Goal: Information Seeking & Learning: Find specific fact

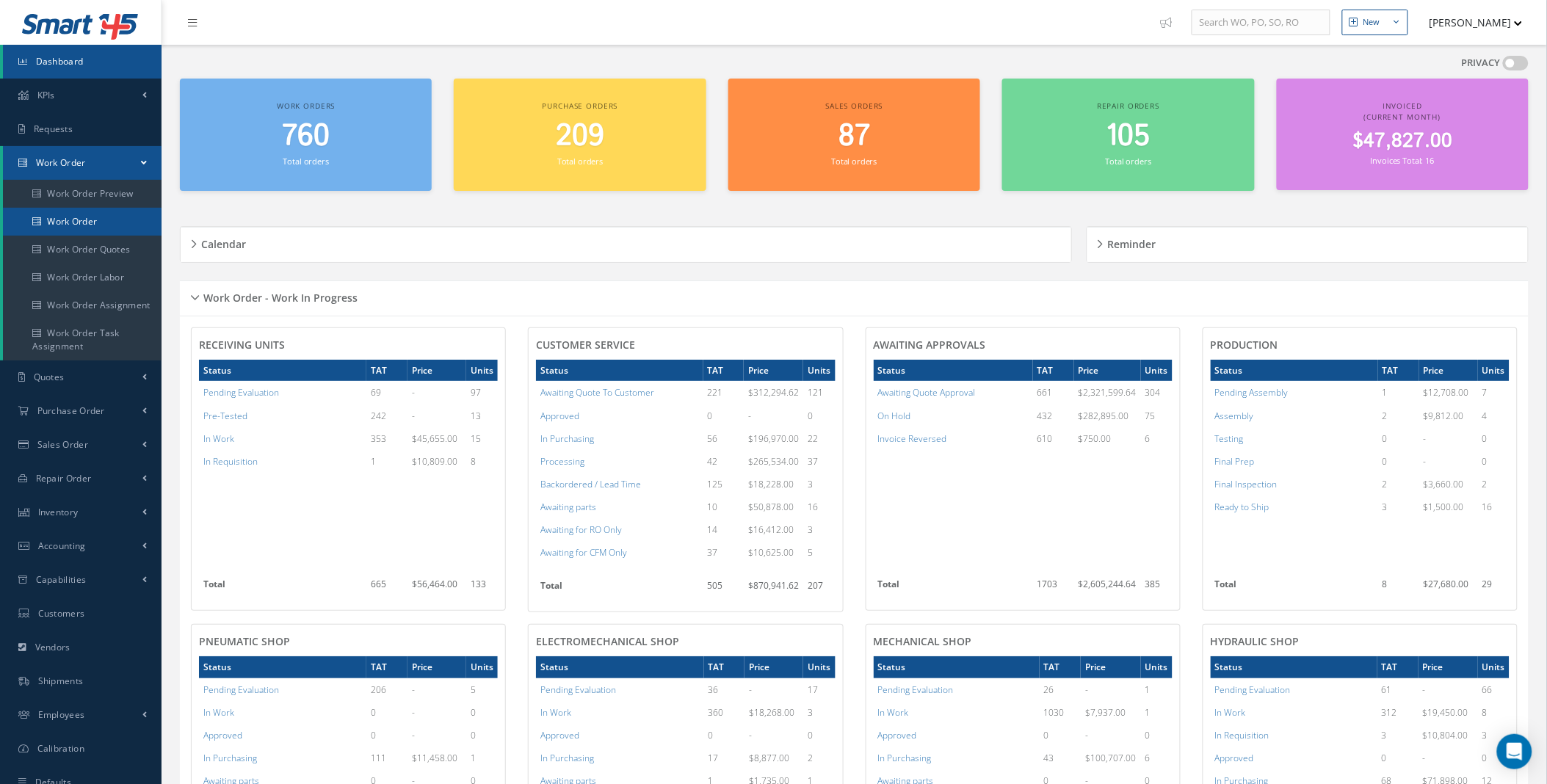
click at [75, 219] on link "Work Order" at bounding box center [82, 222] width 159 height 28
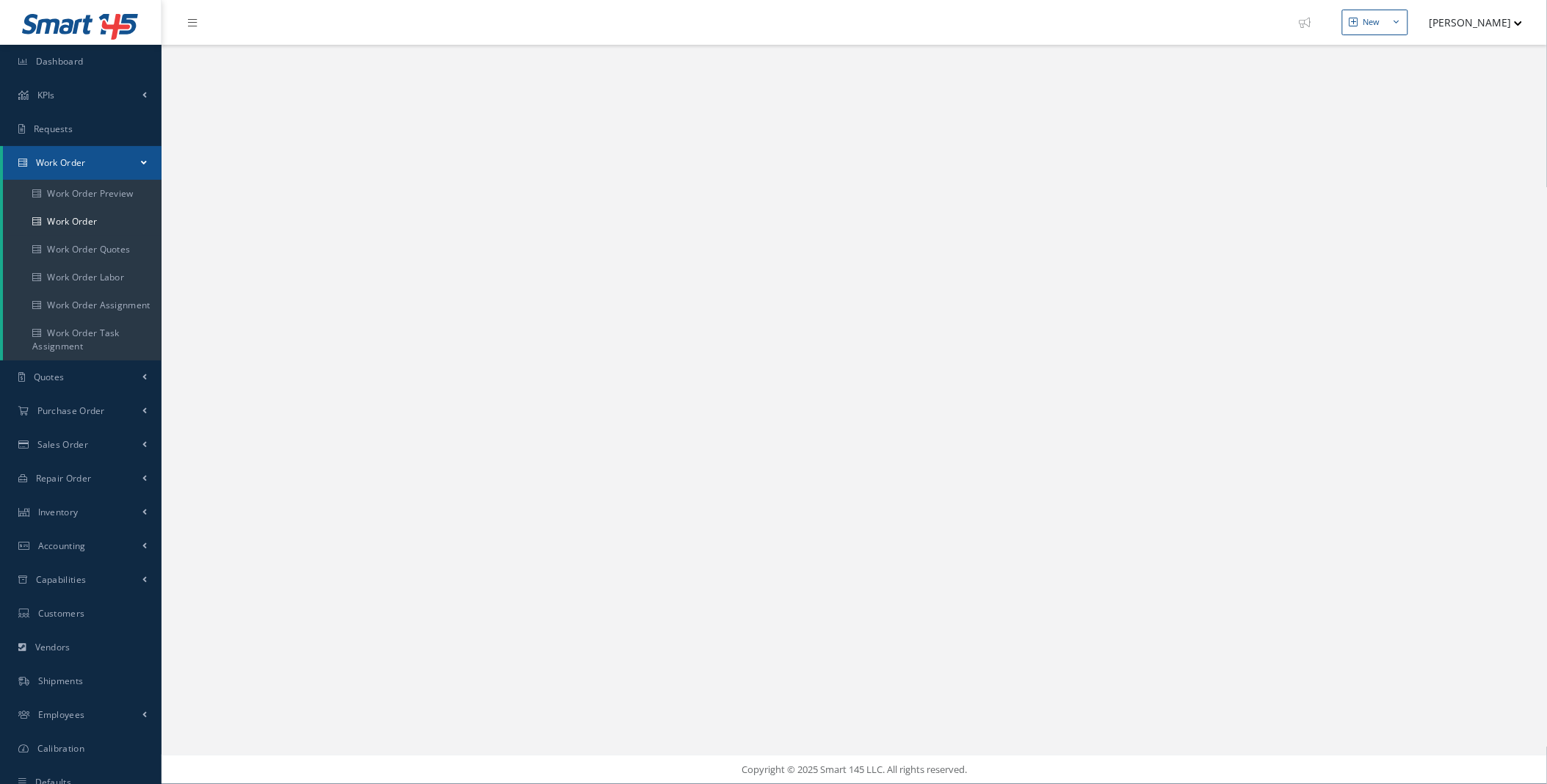
select select "25"
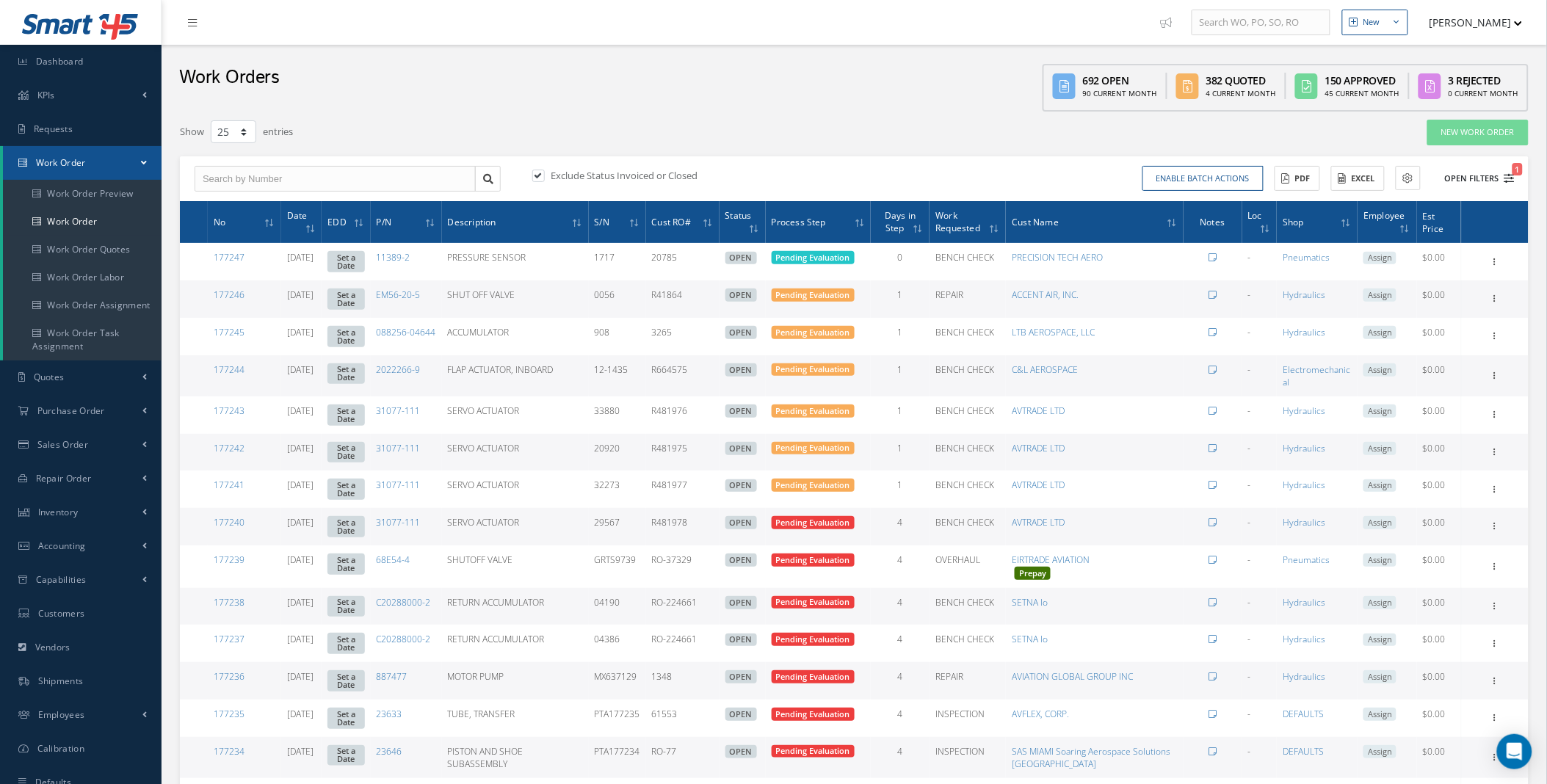
click at [1506, 182] on button "Open Filters 1" at bounding box center [1473, 178] width 83 height 24
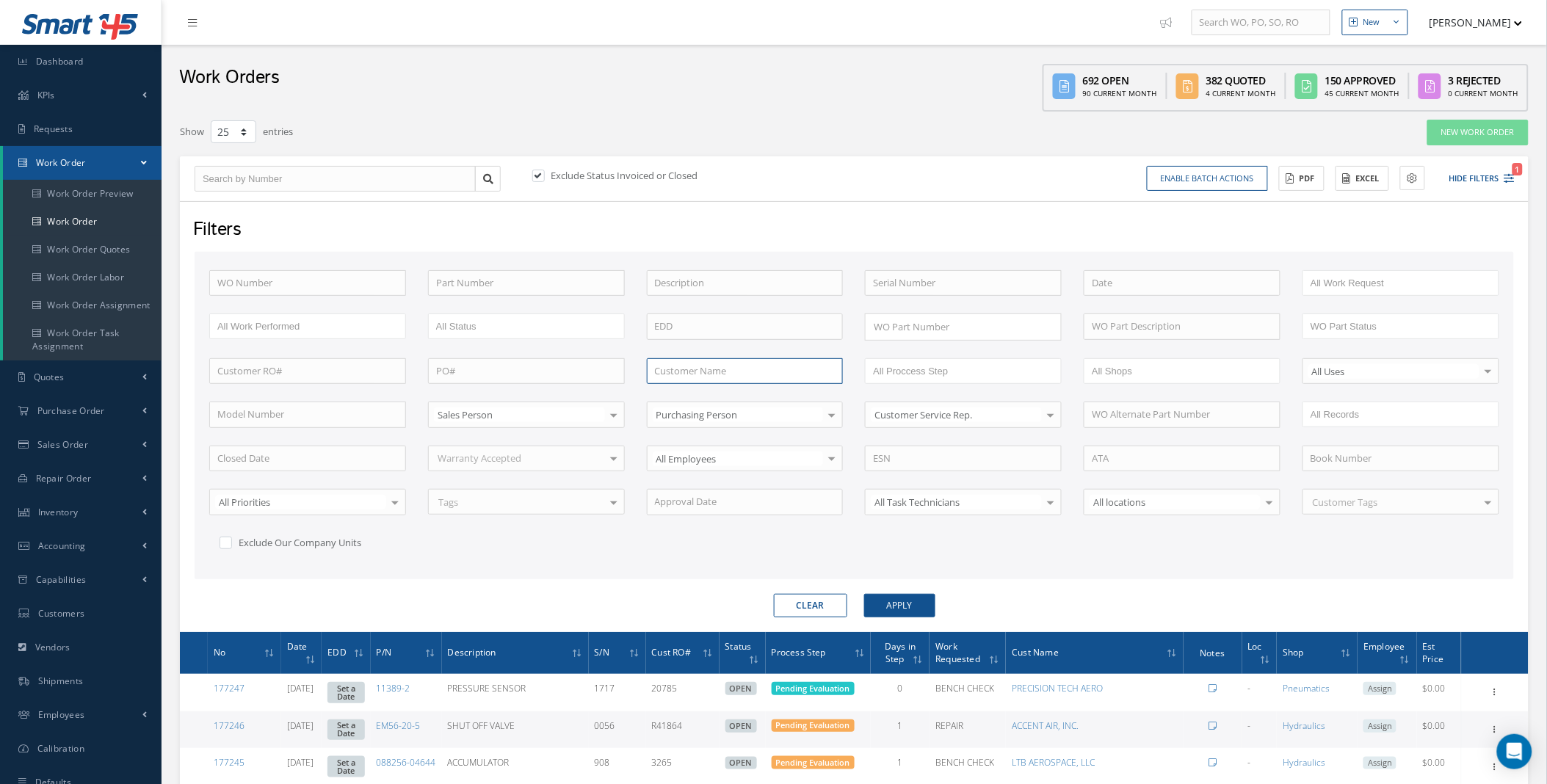
click at [721, 370] on input "text" at bounding box center [745, 371] width 197 height 27
click at [864, 594] on button "Apply" at bounding box center [899, 606] width 71 height 24
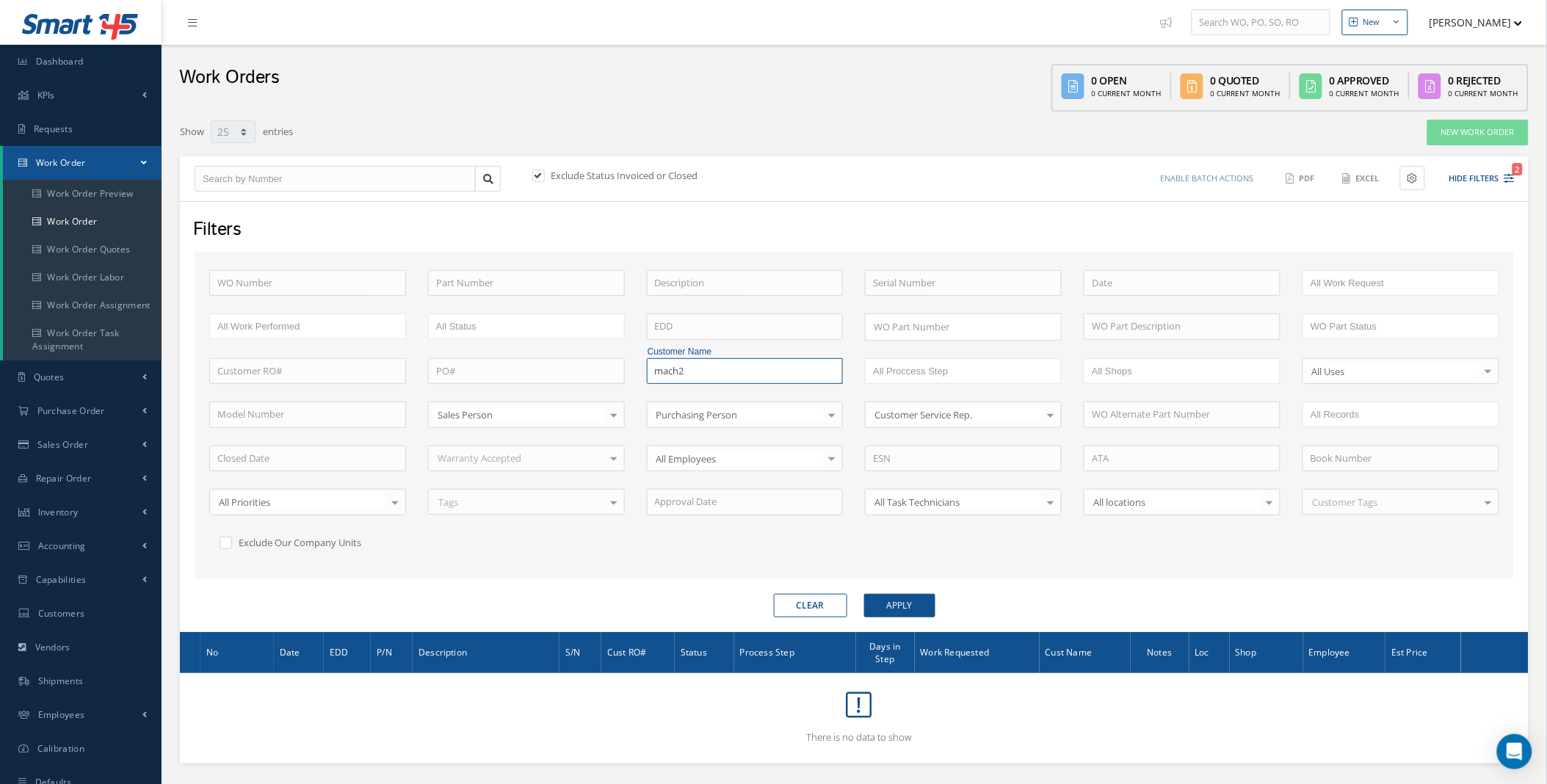
click at [732, 370] on input "mach2" at bounding box center [745, 371] width 197 height 27
click at [684, 399] on span "MACH 2 CORP." at bounding box center [687, 396] width 64 height 13
type input "MACH 2 CORP."
click at [892, 596] on button "Apply" at bounding box center [899, 606] width 71 height 24
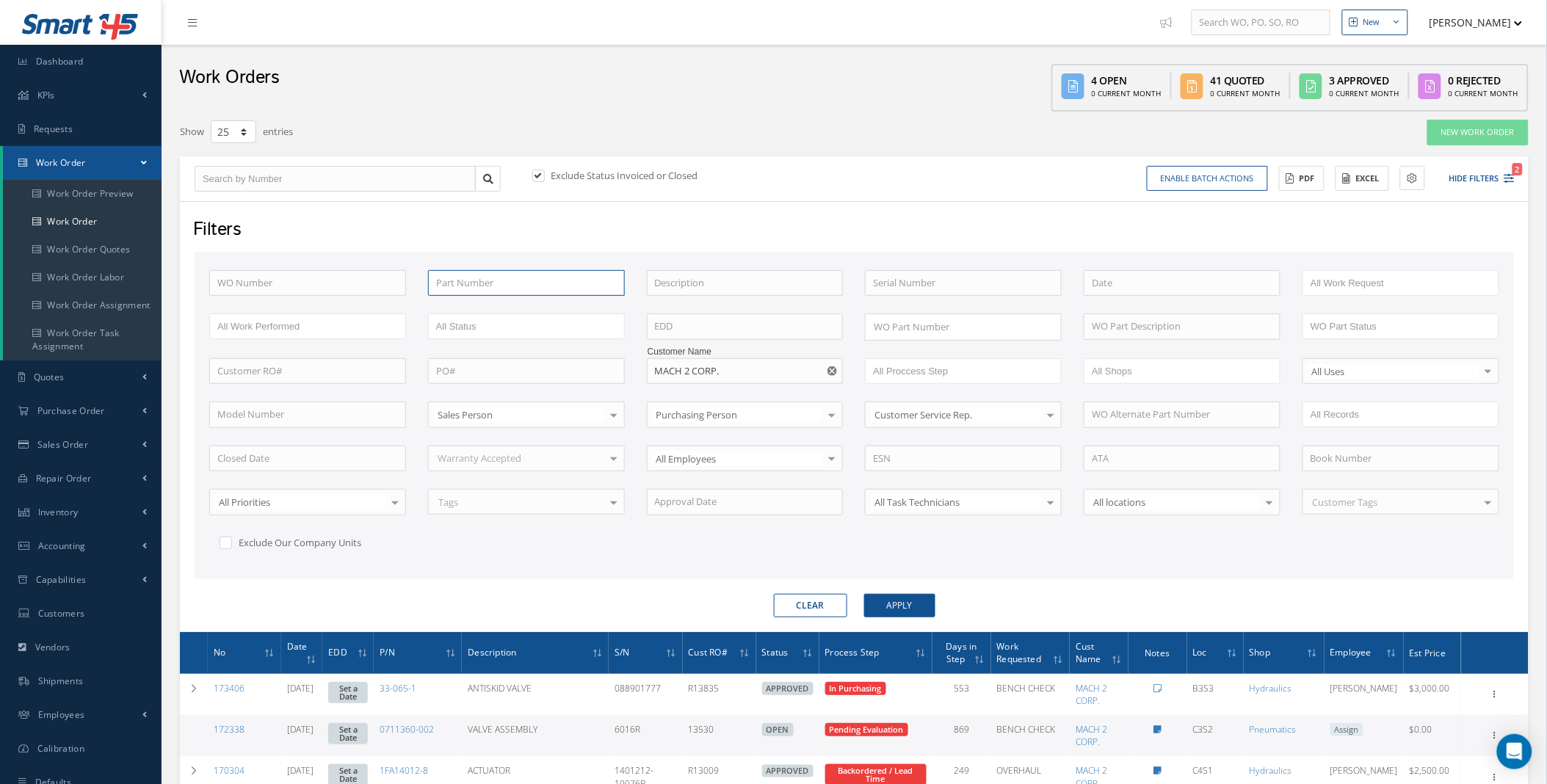
click at [502, 287] on input "text" at bounding box center [526, 283] width 197 height 27
paste input "3282948"
type input "3282948"
click at [864, 594] on button "Apply" at bounding box center [899, 606] width 71 height 24
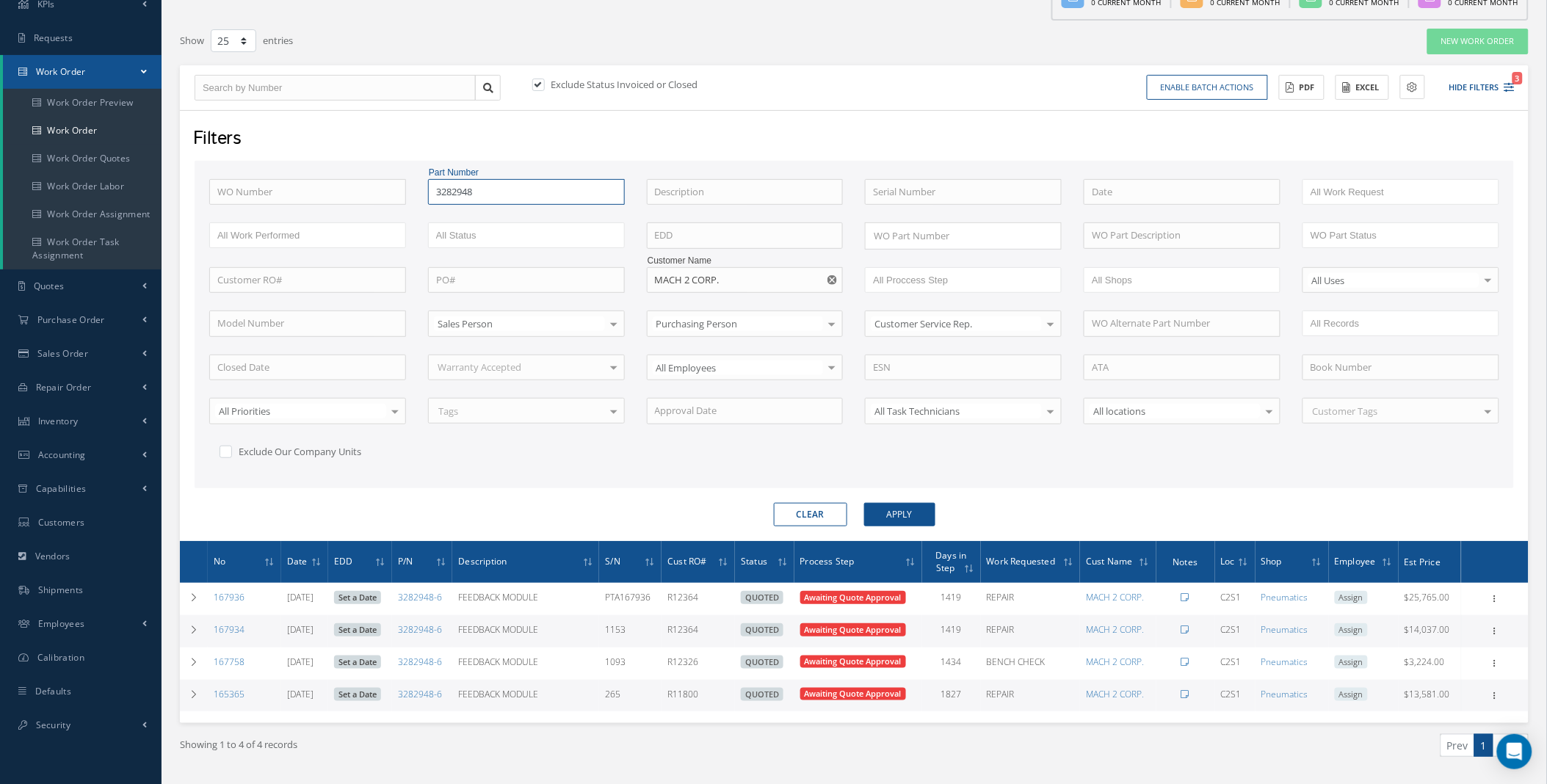
scroll to position [129, 0]
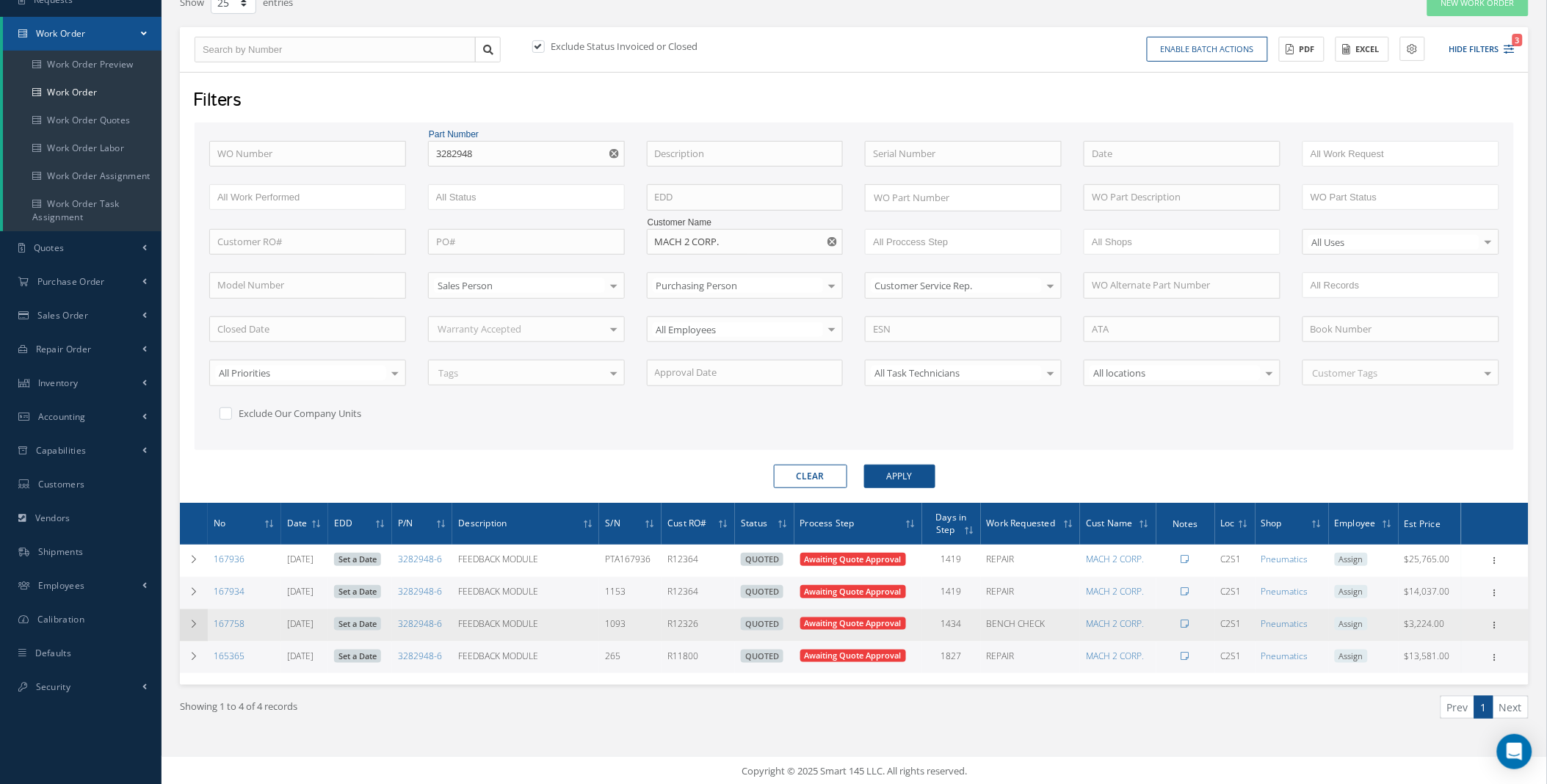
click at [192, 626] on icon at bounding box center [193, 623] width 10 height 9
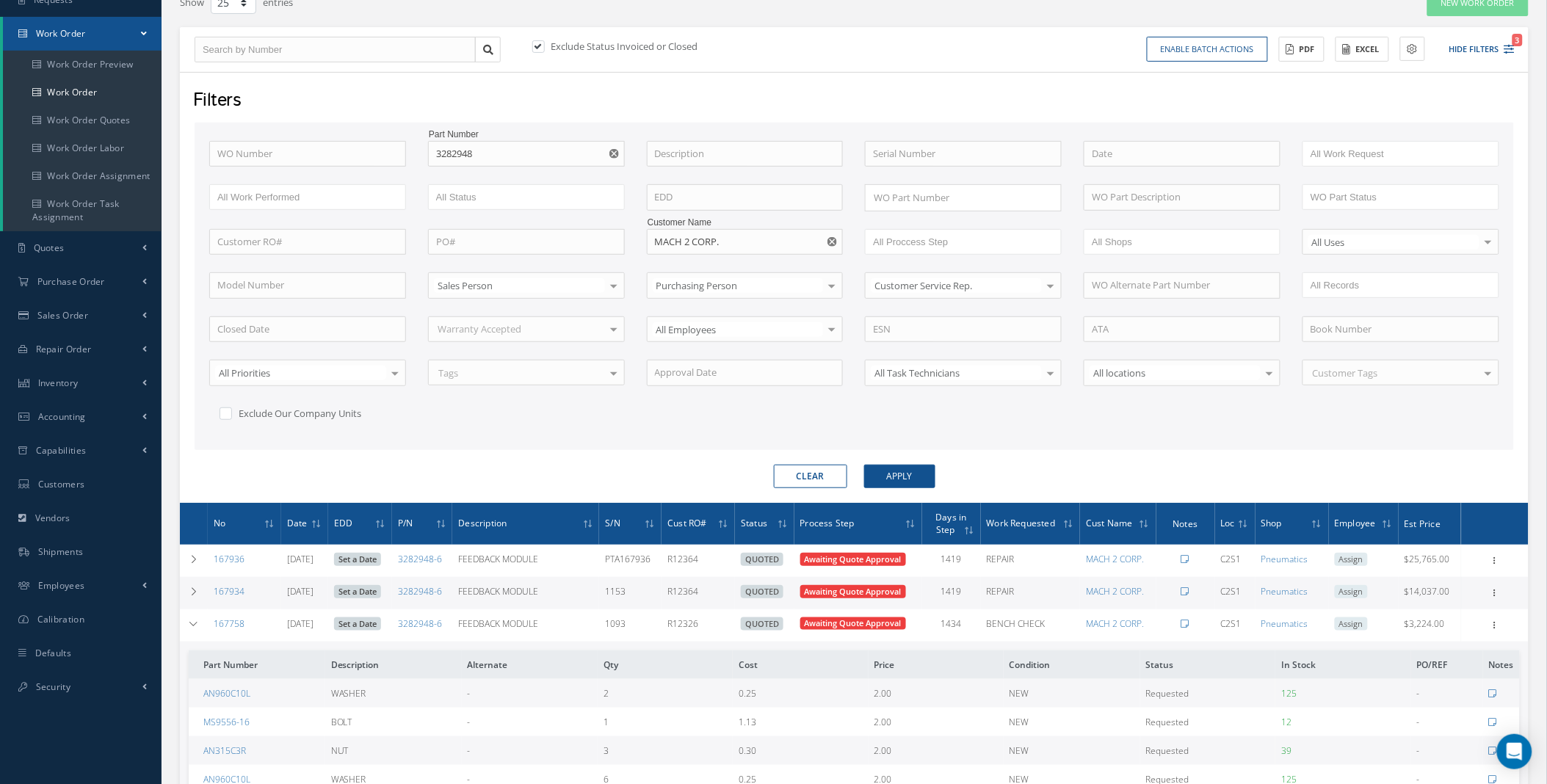
scroll to position [504, 0]
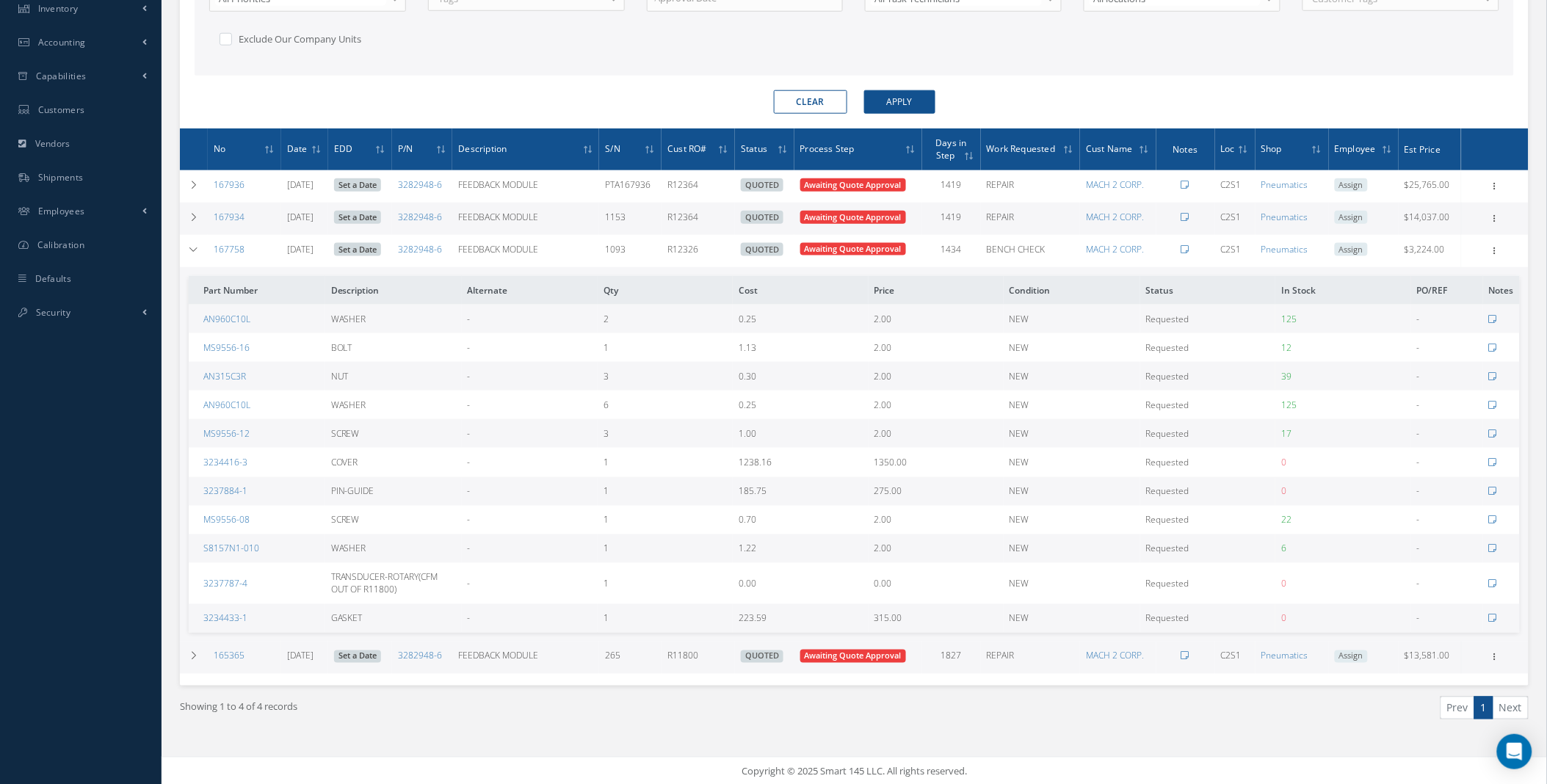
click at [453, 732] on div "Showing 1 to 4 of 4 records Prev 1 Next" at bounding box center [854, 721] width 1370 height 71
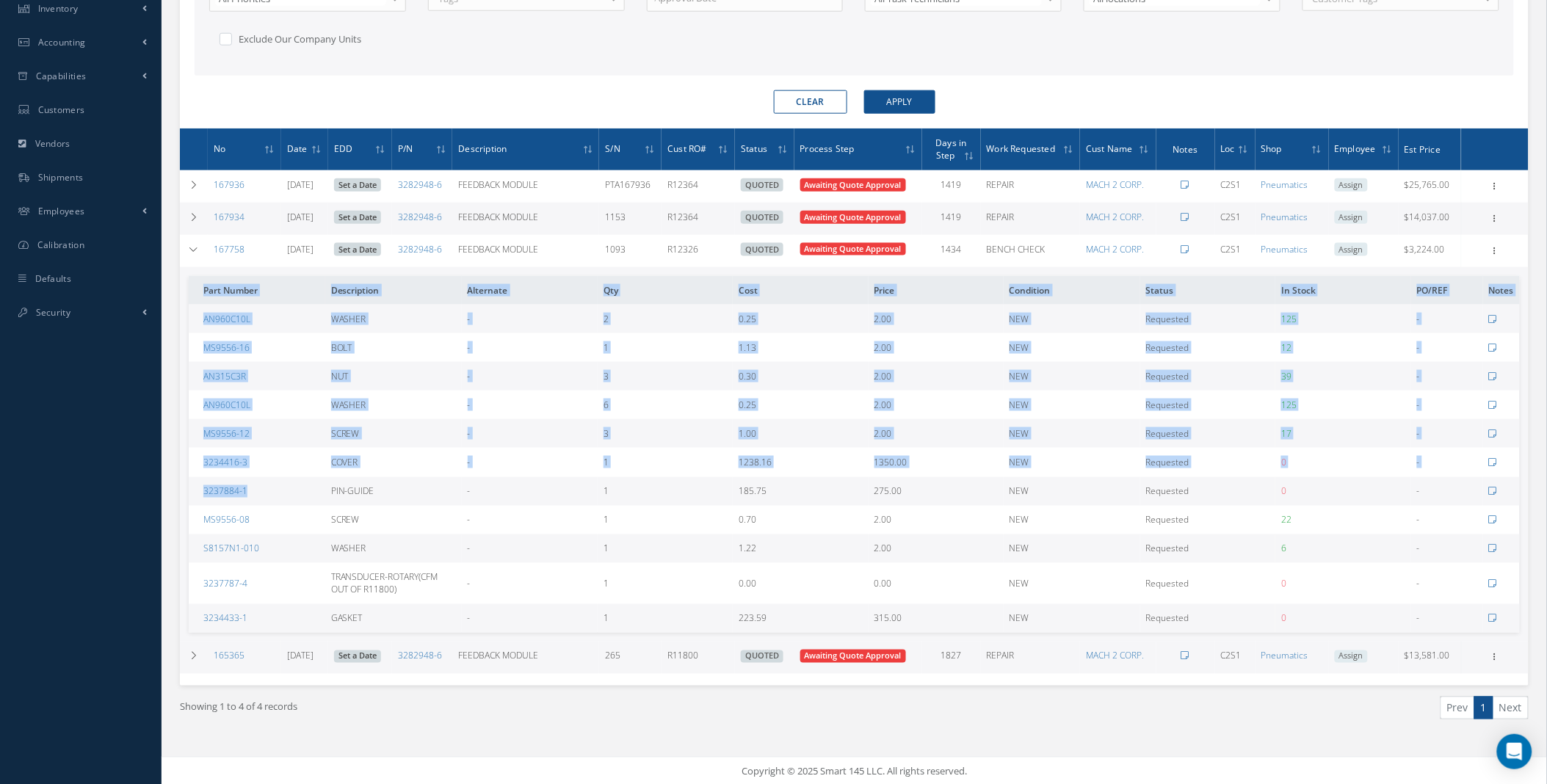
drag, startPoint x: 239, startPoint y: 488, endPoint x: 182, endPoint y: 495, distance: 57.4
click at [182, 495] on td "Part Number Description Alternate Qty Cost Price Condition Status In Stock PO/R…" at bounding box center [854, 454] width 1348 height 375
drag, startPoint x: 182, startPoint y: 495, endPoint x: 297, endPoint y: 490, distance: 115.1
click at [297, 490] on td "3237884-1" at bounding box center [257, 491] width 137 height 28
click at [258, 492] on td "3237884-1" at bounding box center [257, 491] width 137 height 28
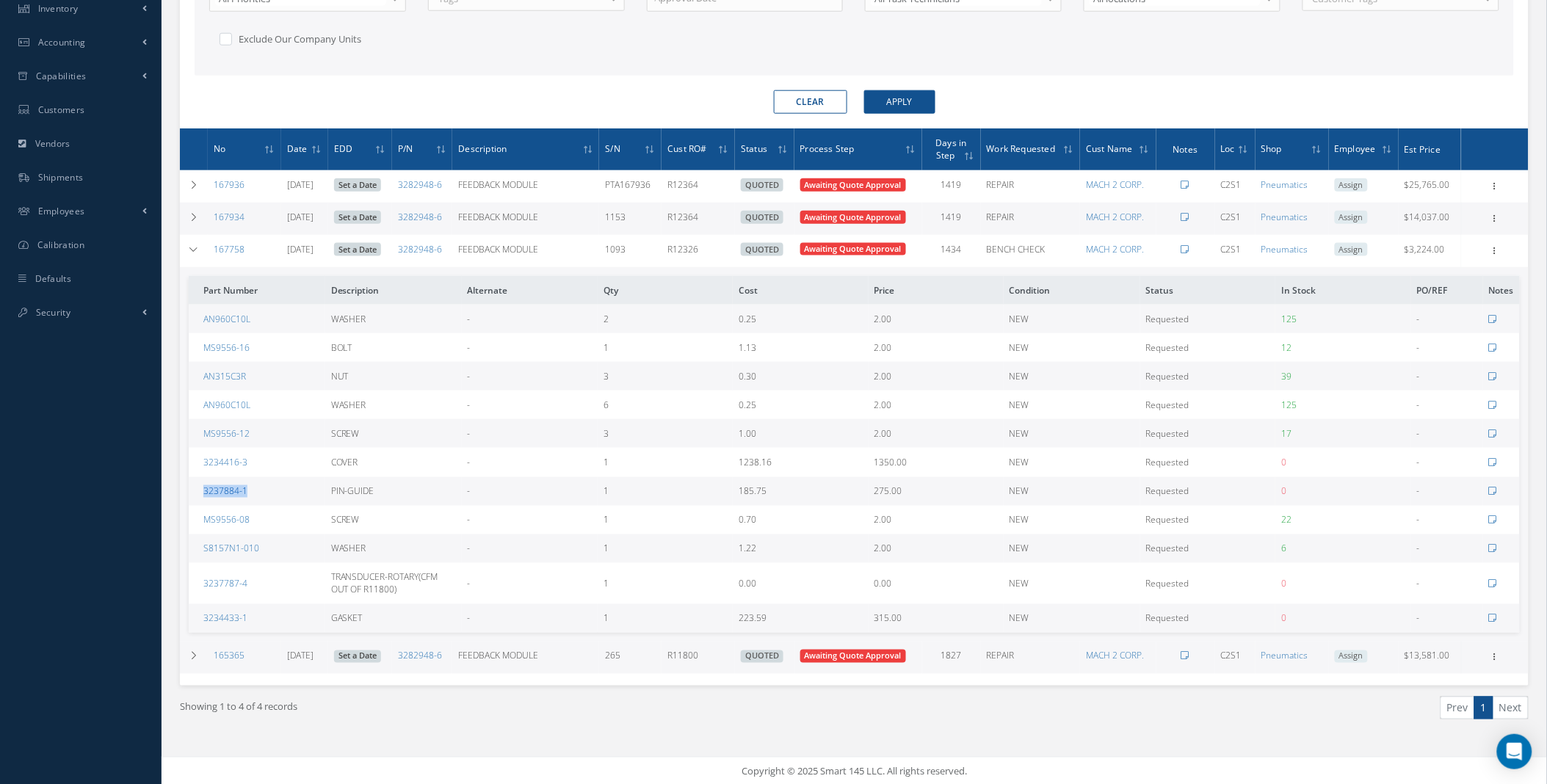
drag, startPoint x: 257, startPoint y: 492, endPoint x: 213, endPoint y: 494, distance: 44.0
click at [213, 494] on td "3237884-1" at bounding box center [257, 491] width 137 height 28
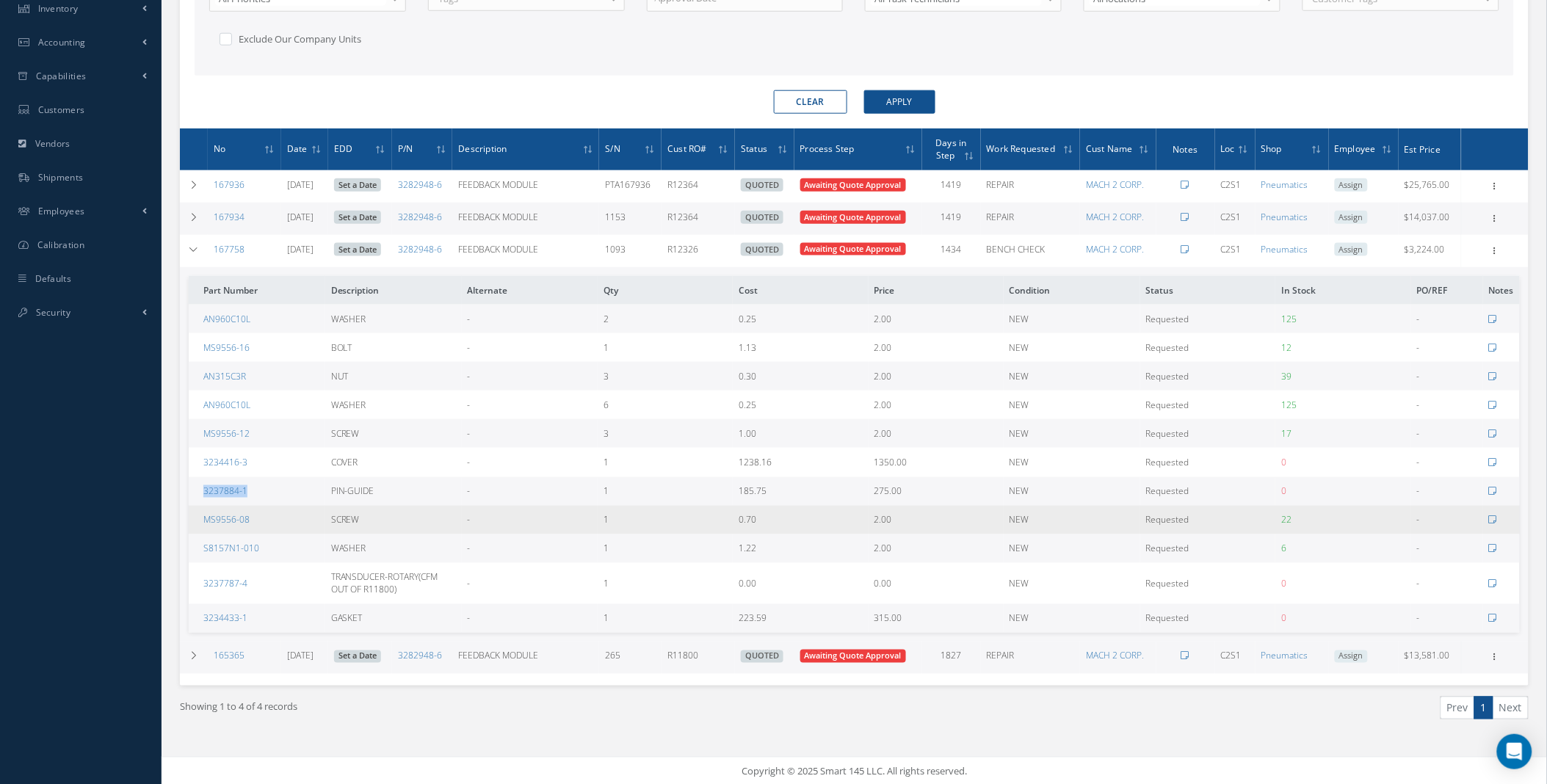
copy link "3237884-1"
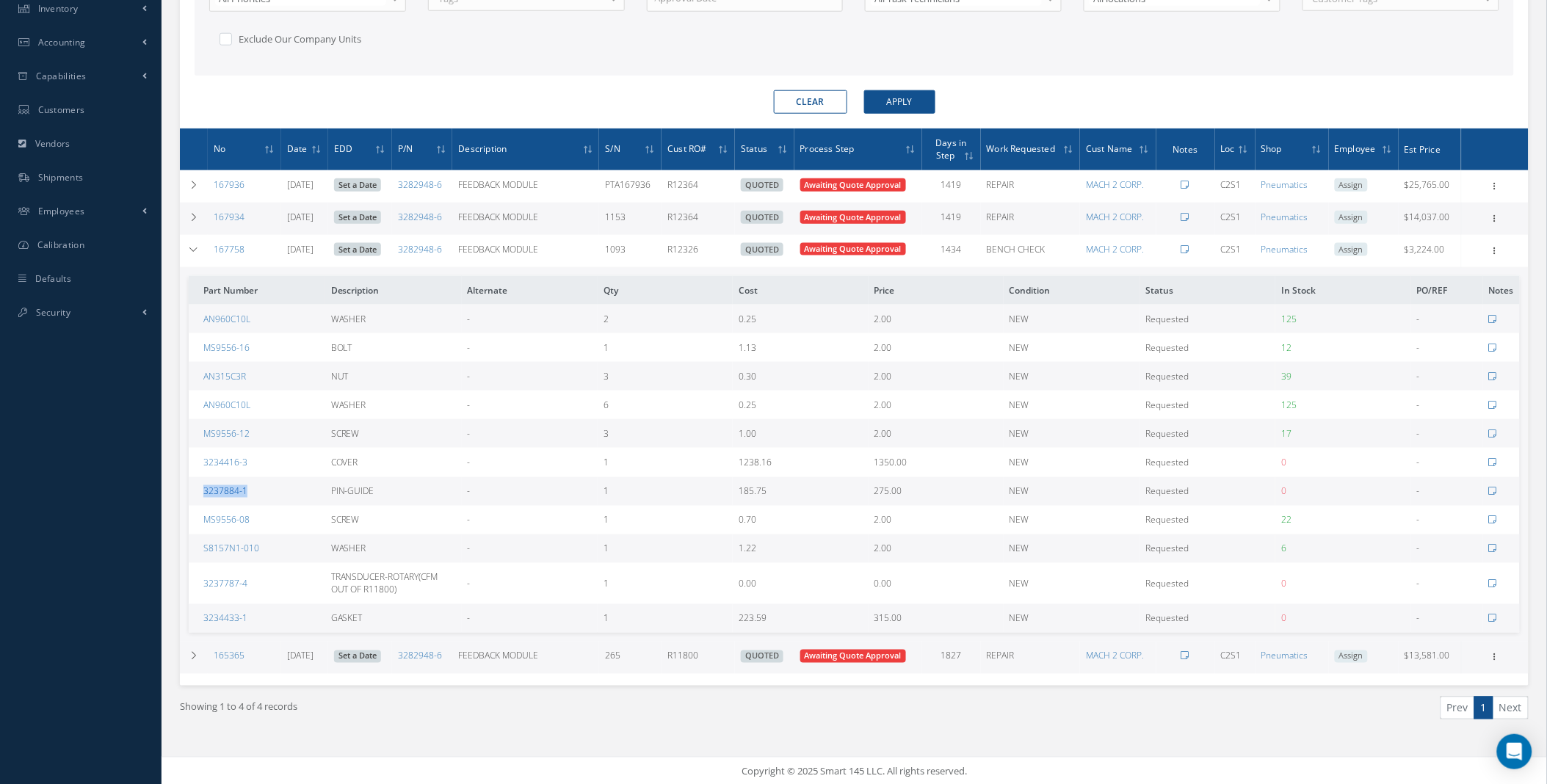
click at [229, 489] on link "3237884-1" at bounding box center [225, 491] width 44 height 13
click at [195, 654] on icon at bounding box center [193, 656] width 10 height 9
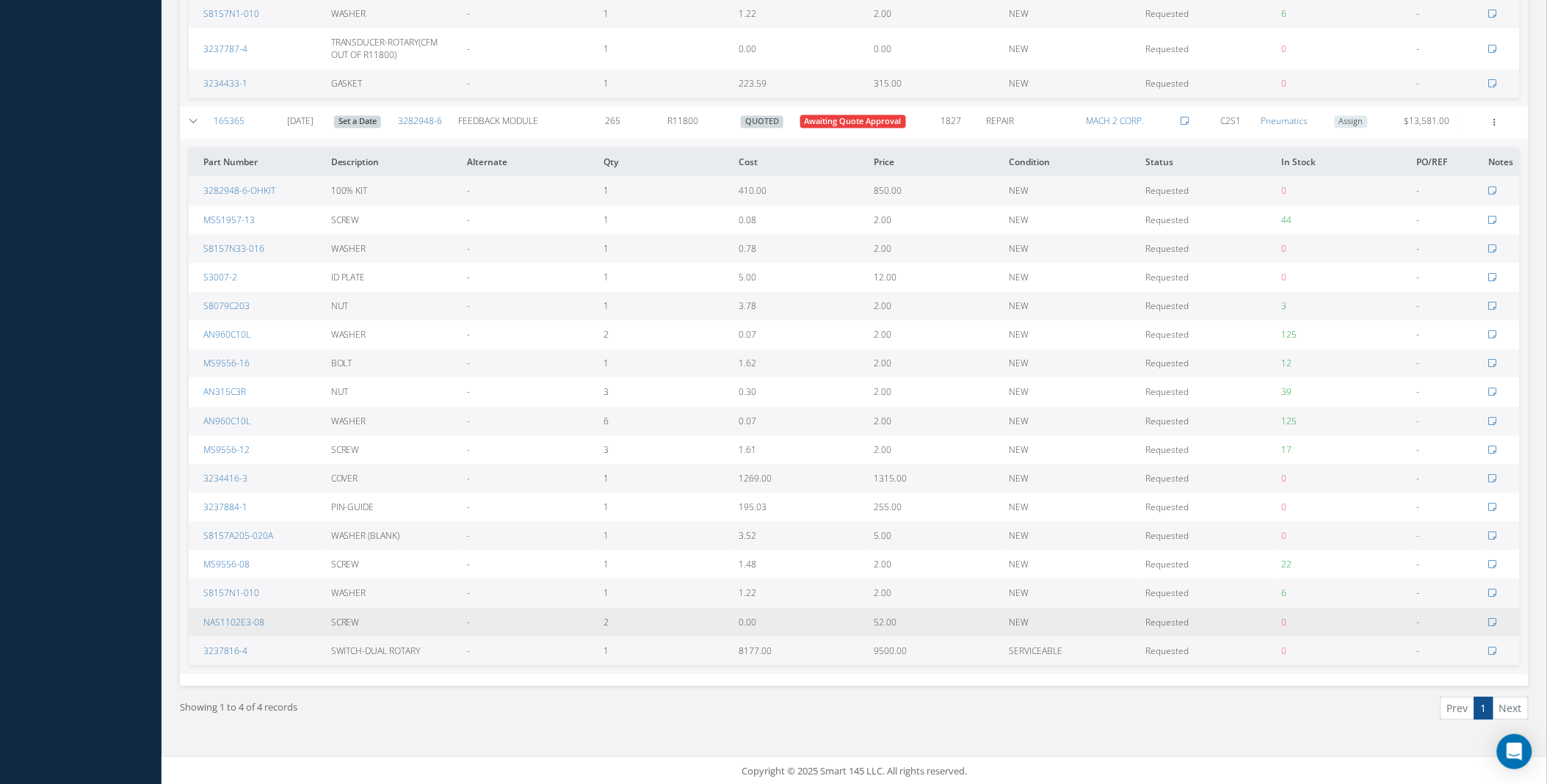
scroll to position [494, 0]
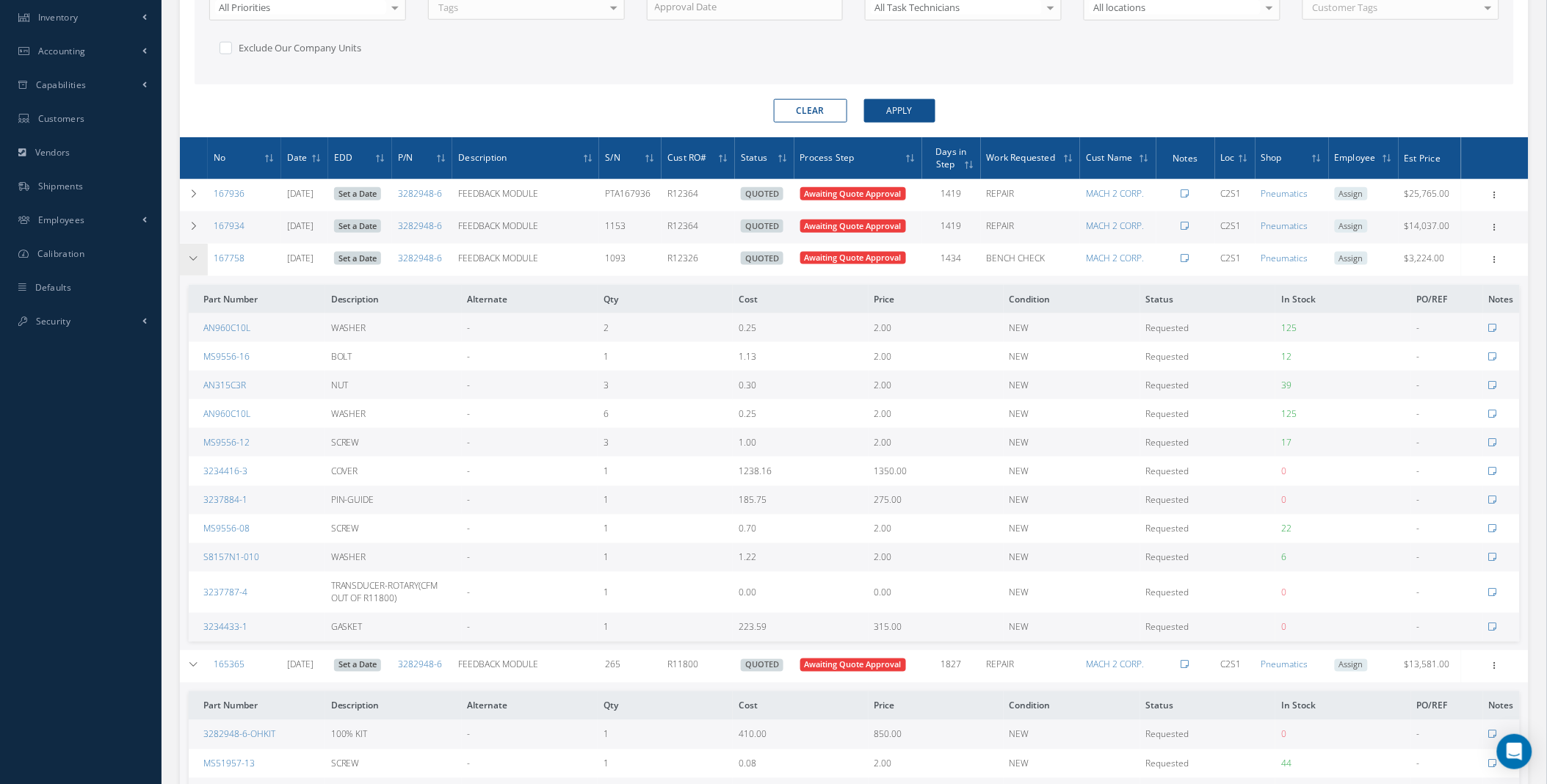
click at [187, 259] on td at bounding box center [194, 260] width 28 height 32
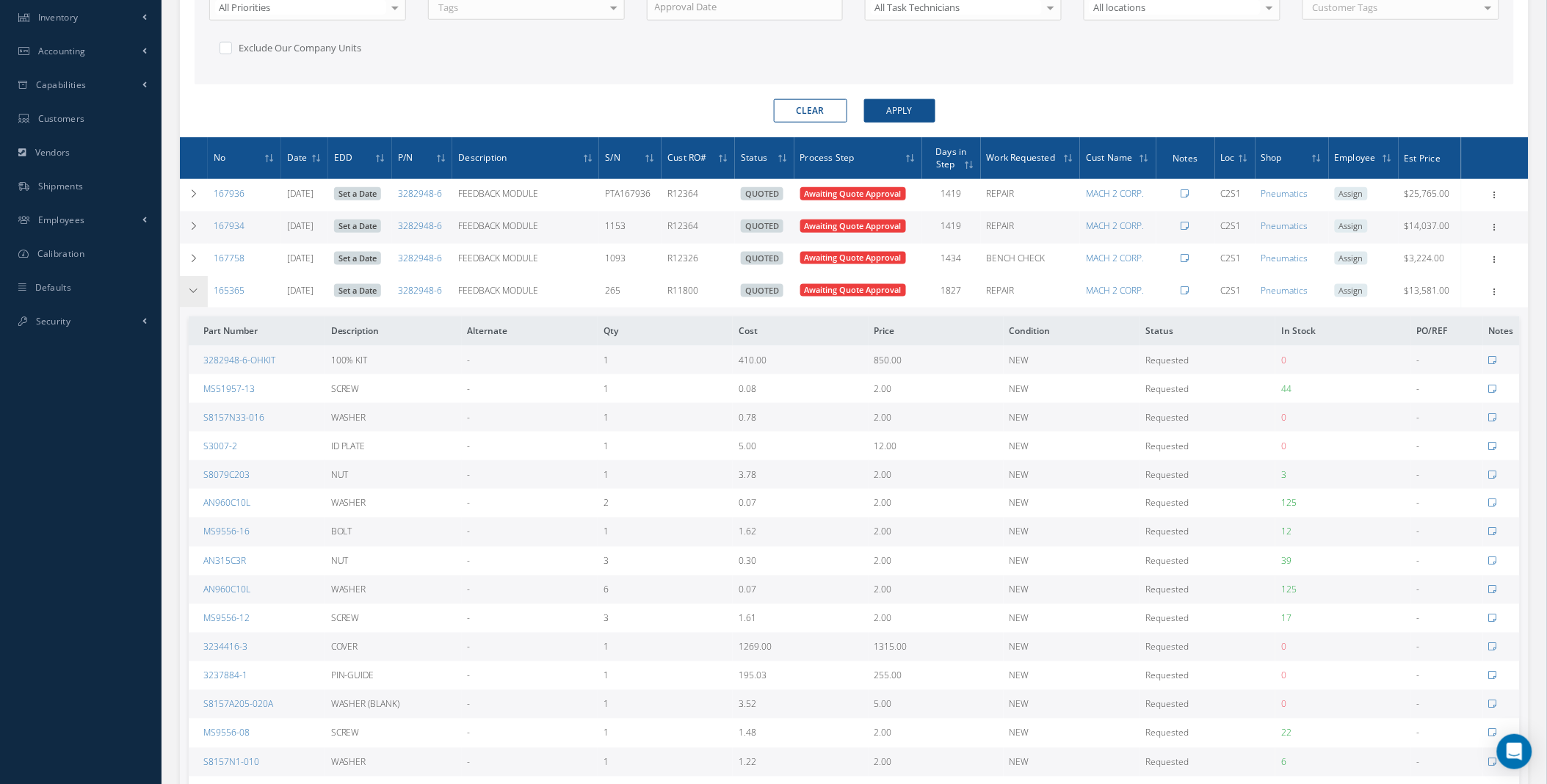
click at [184, 284] on td at bounding box center [194, 292] width 28 height 32
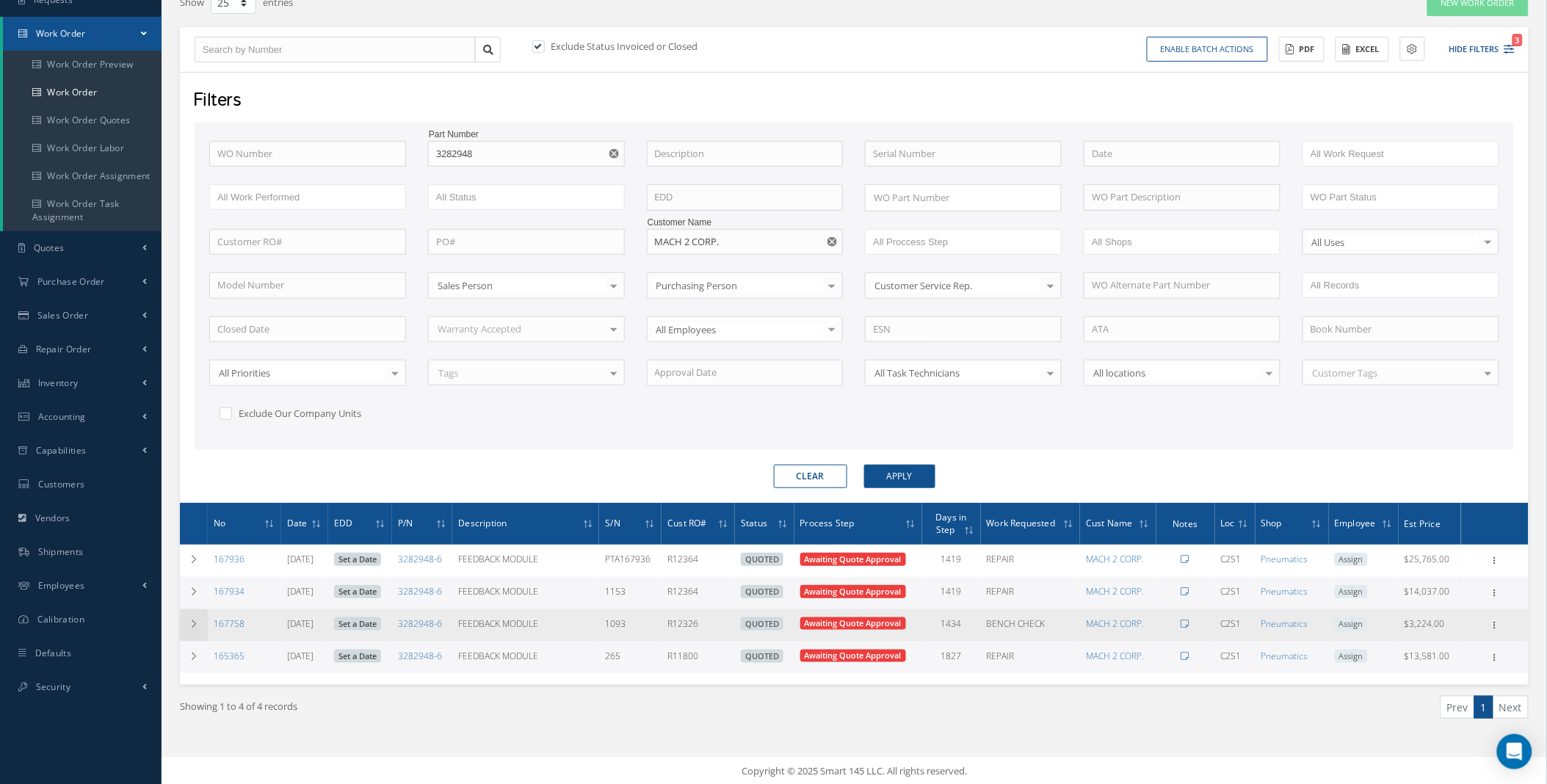
click at [191, 629] on td at bounding box center [194, 625] width 28 height 32
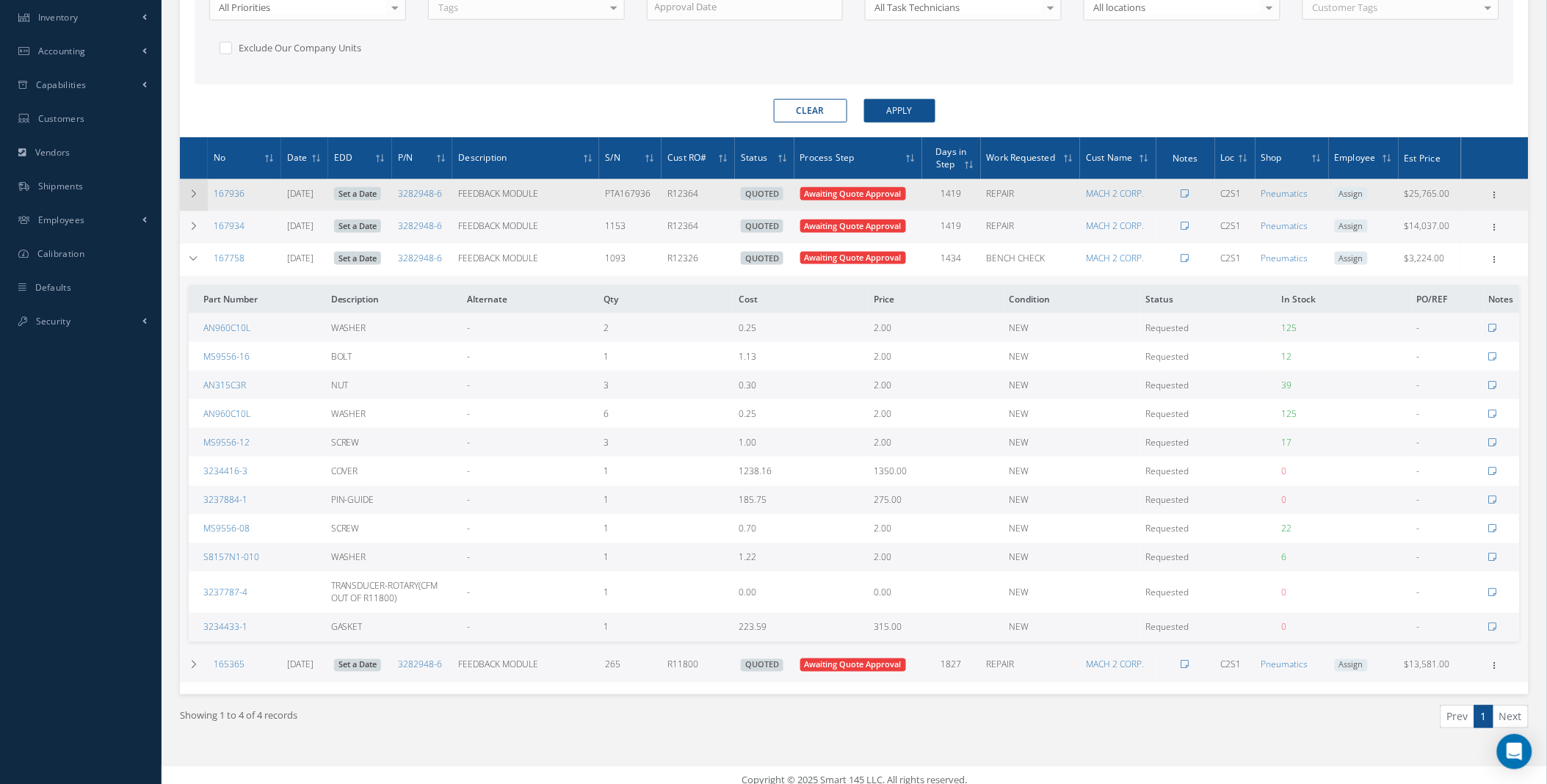
click at [196, 199] on td at bounding box center [194, 195] width 28 height 32
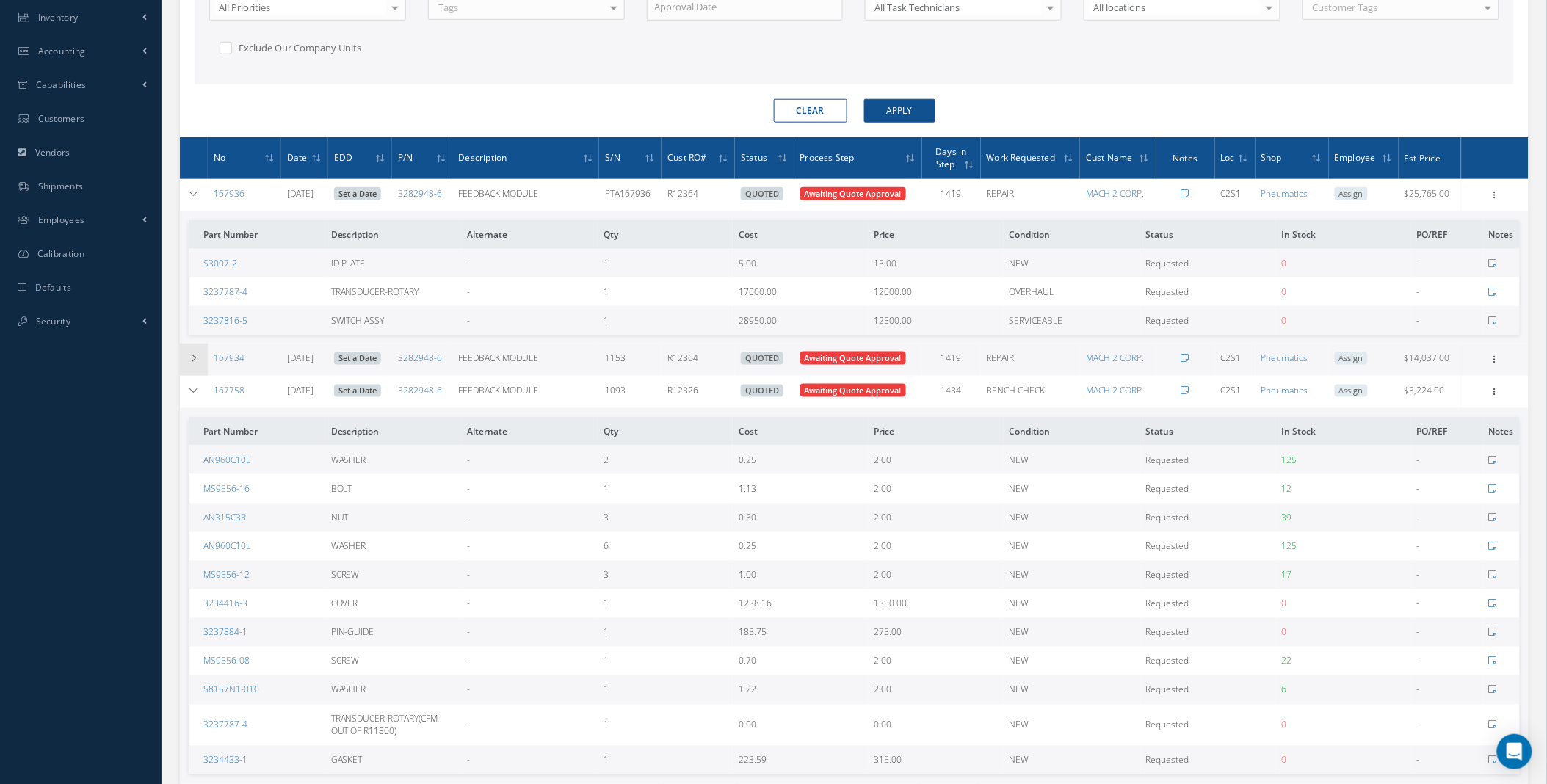
click at [195, 355] on icon at bounding box center [193, 358] width 10 height 9
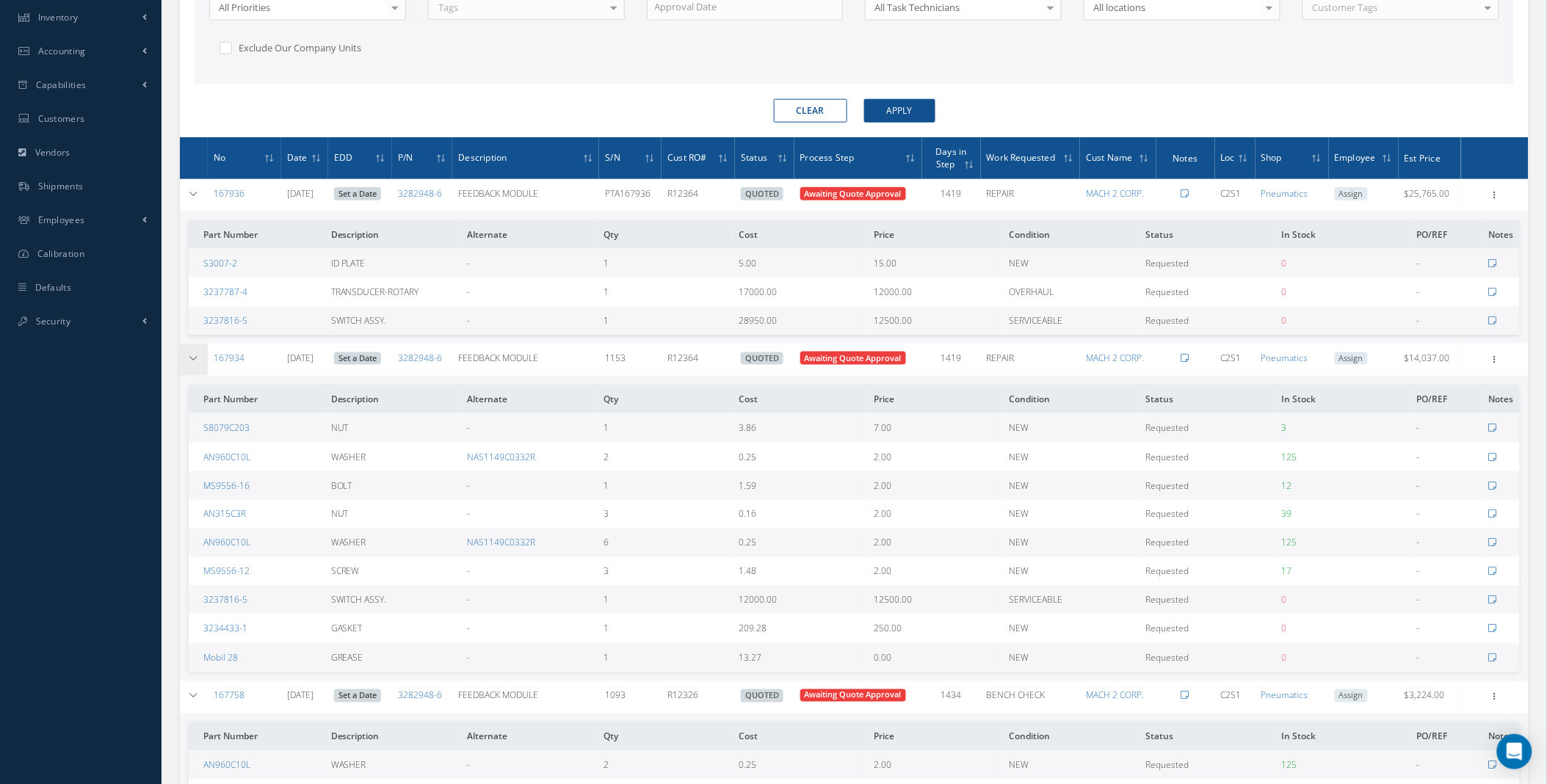
click at [192, 355] on icon at bounding box center [193, 358] width 10 height 9
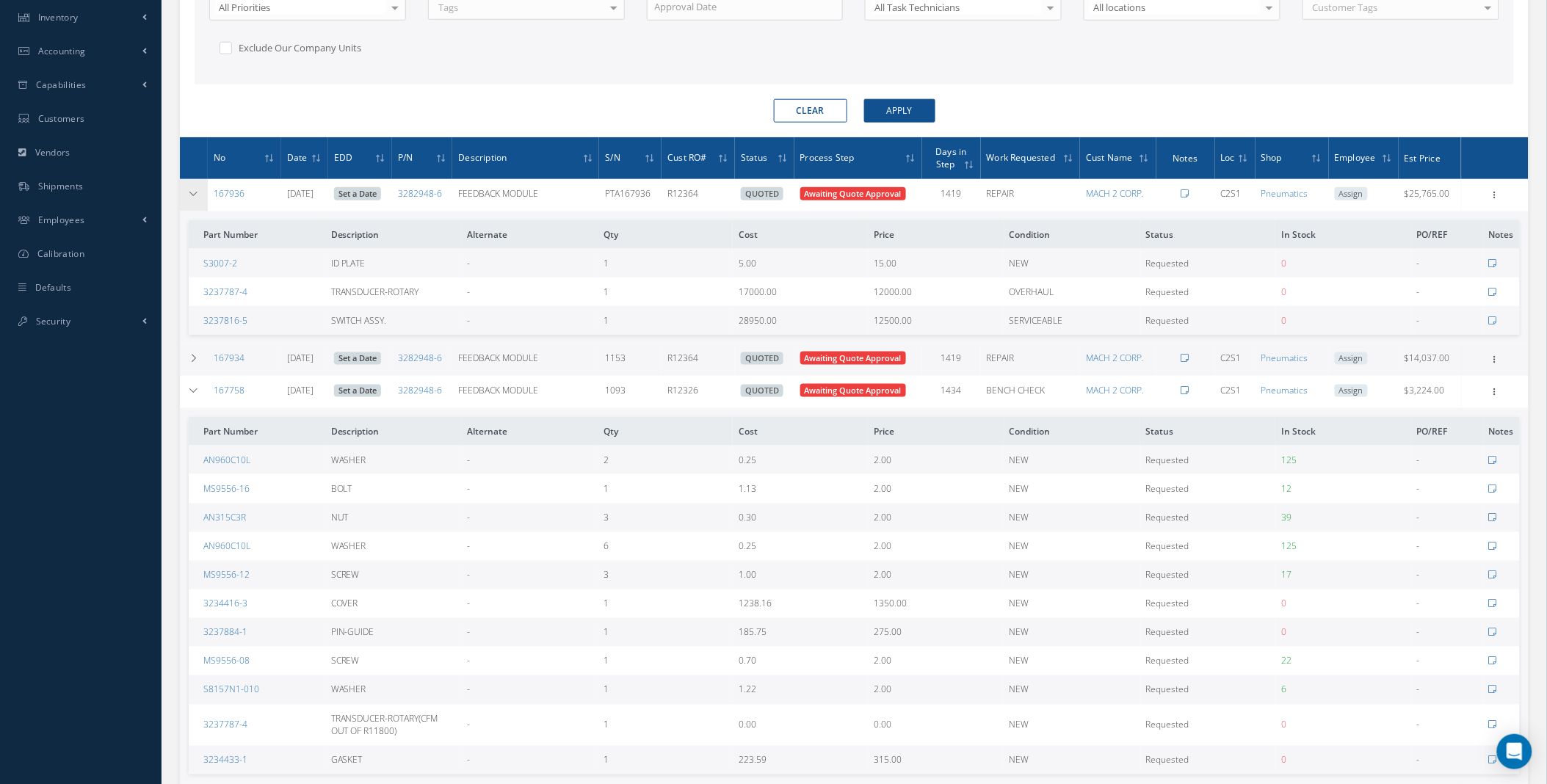
click at [191, 192] on icon at bounding box center [193, 193] width 10 height 9
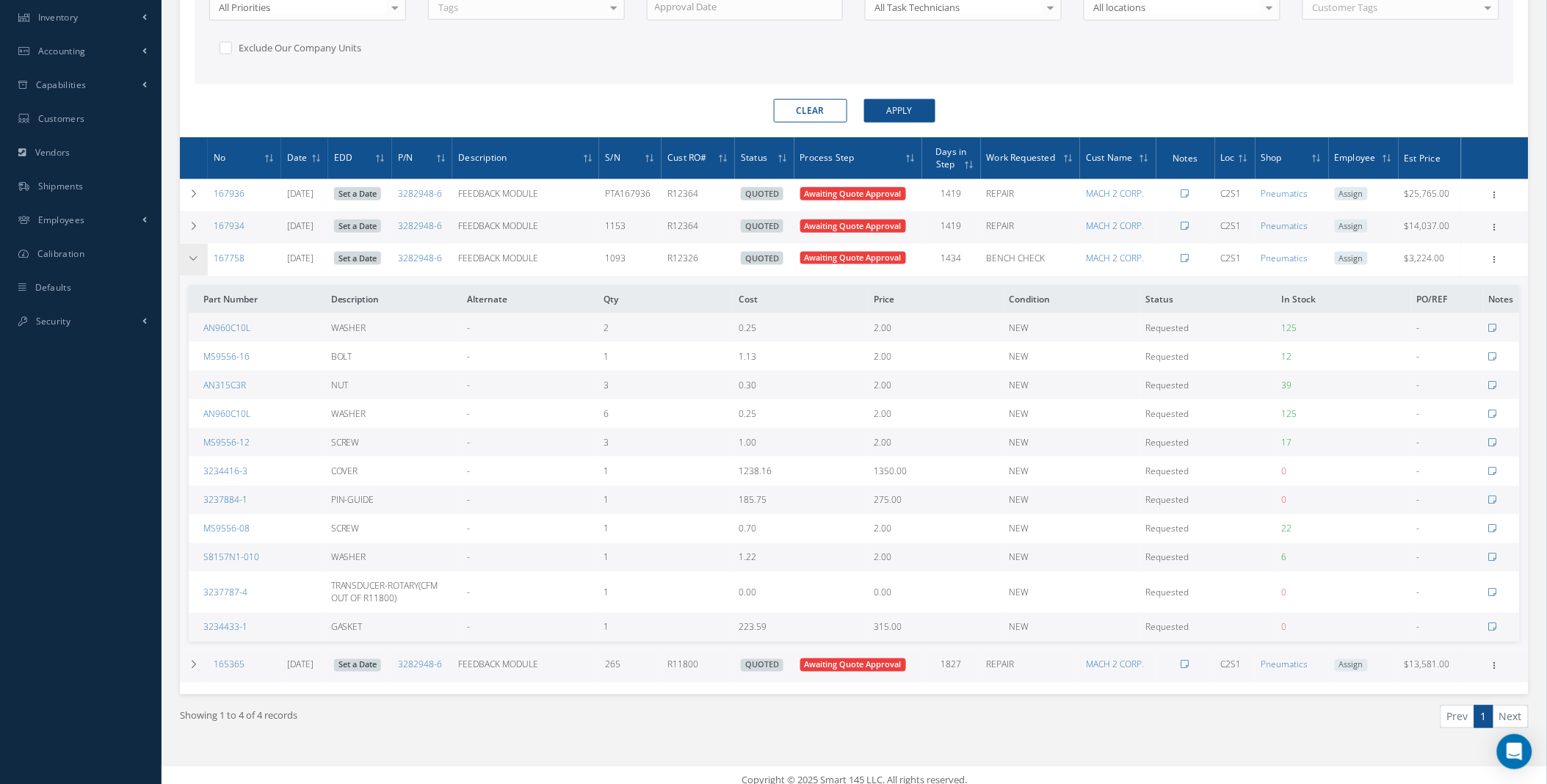
click at [193, 257] on icon at bounding box center [193, 258] width 10 height 9
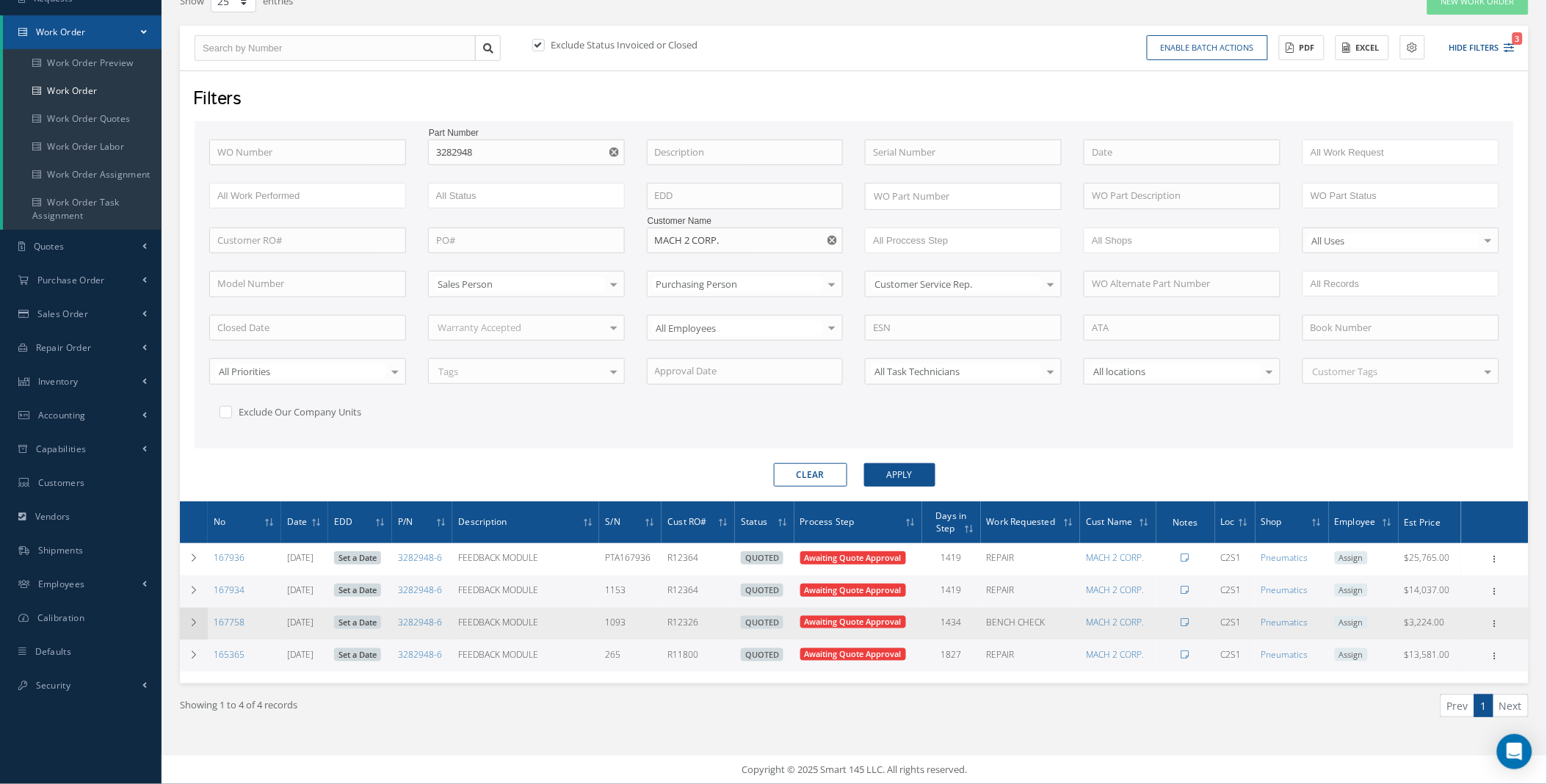
scroll to position [129, 0]
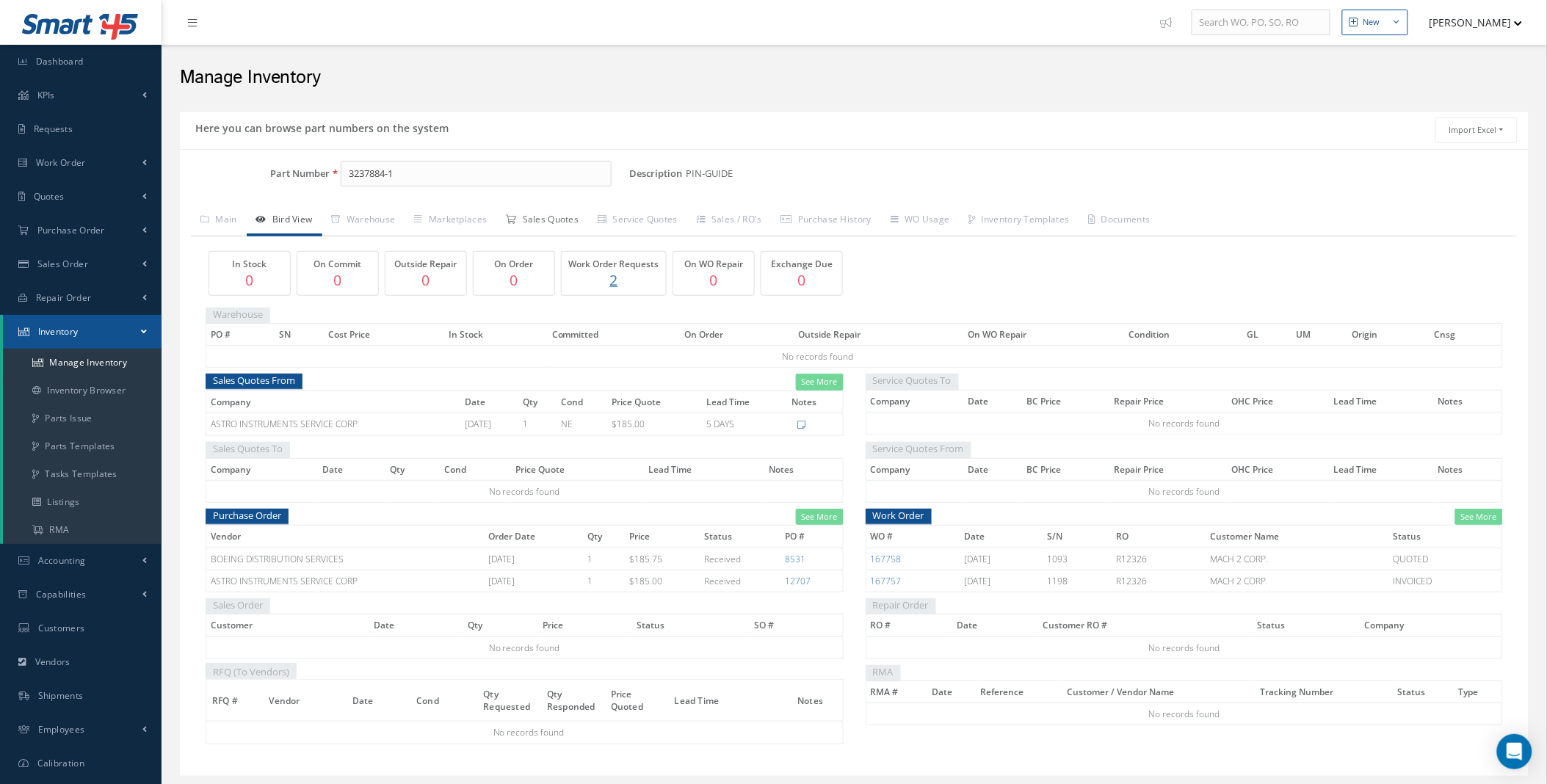
click at [543, 221] on link "Sales Quotes" at bounding box center [542, 221] width 92 height 31
